Goal: Navigation & Orientation: Find specific page/section

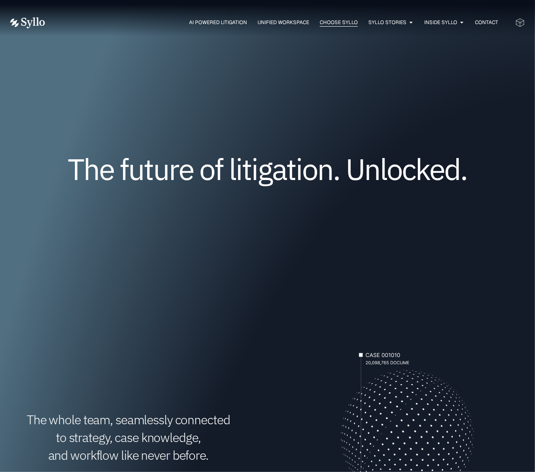
click at [331, 22] on span "Choose Syllo" at bounding box center [339, 23] width 38 height 8
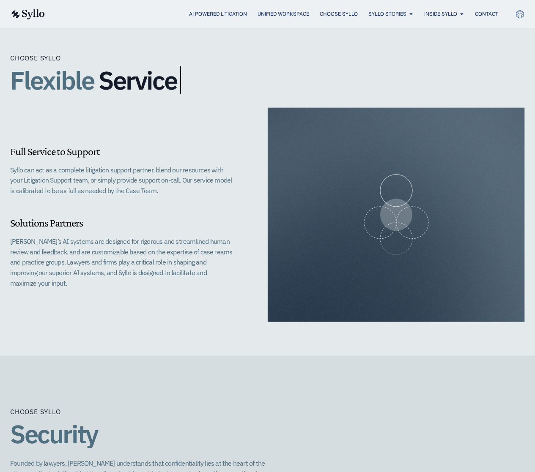
scroll to position [770, 0]
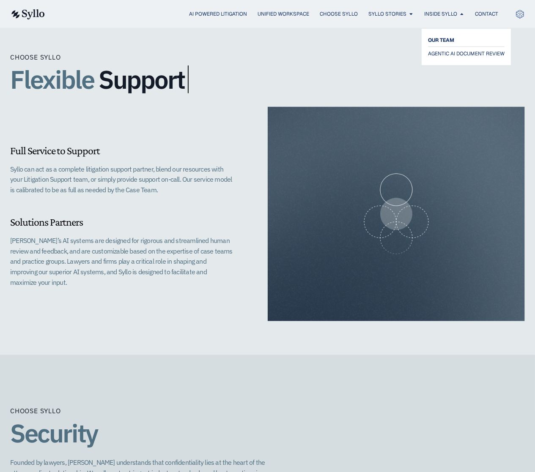
click at [432, 35] on span "OUR TEAM" at bounding box center [441, 40] width 26 height 10
